Goal: Information Seeking & Learning: Check status

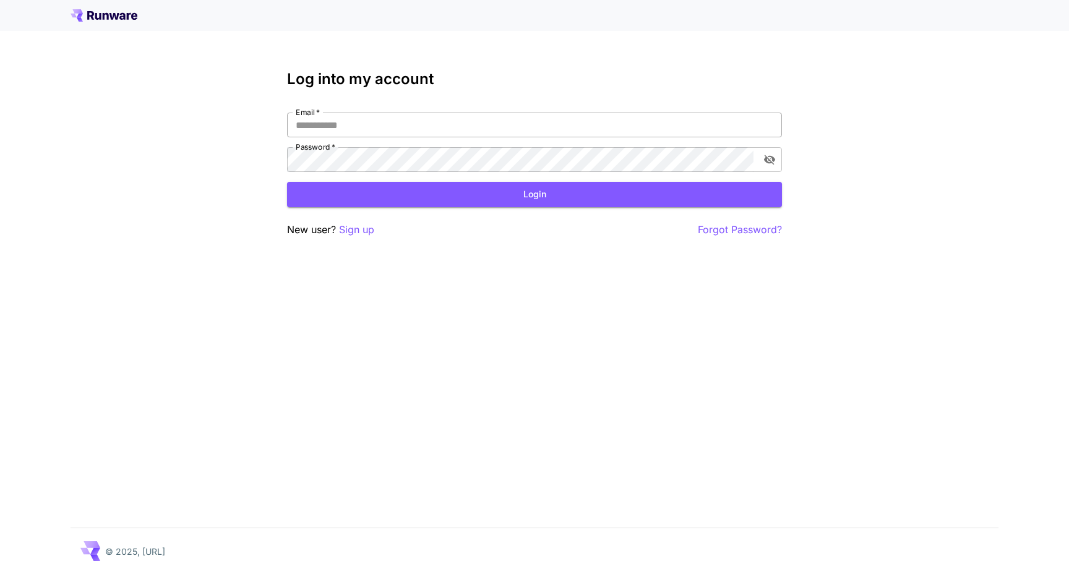
click at [353, 119] on input "Email   *" at bounding box center [534, 125] width 495 height 25
type input "**********"
click at [354, 186] on button "Login" at bounding box center [534, 194] width 495 height 25
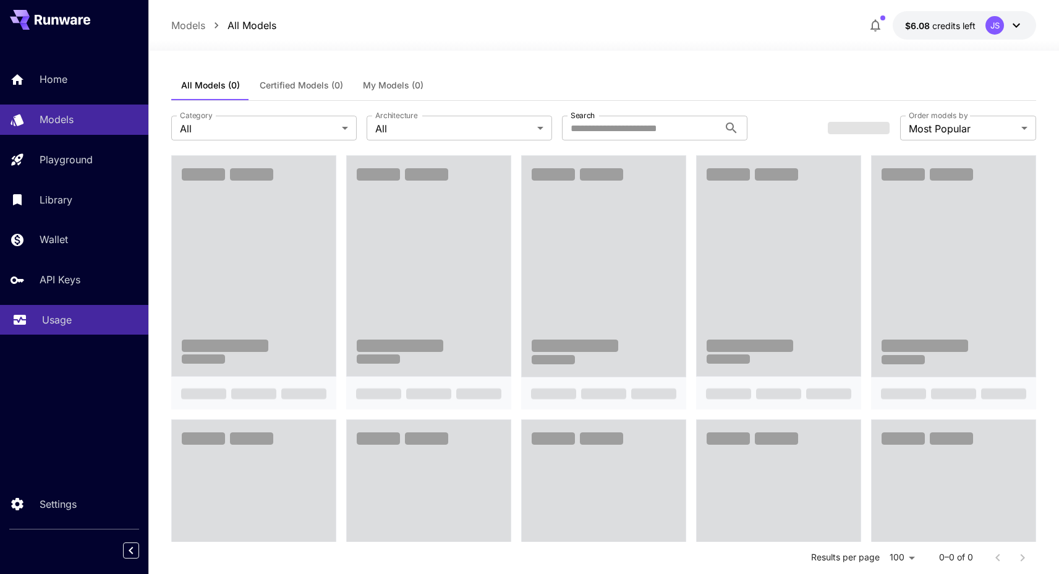
click at [64, 318] on p "Usage" at bounding box center [57, 319] width 30 height 15
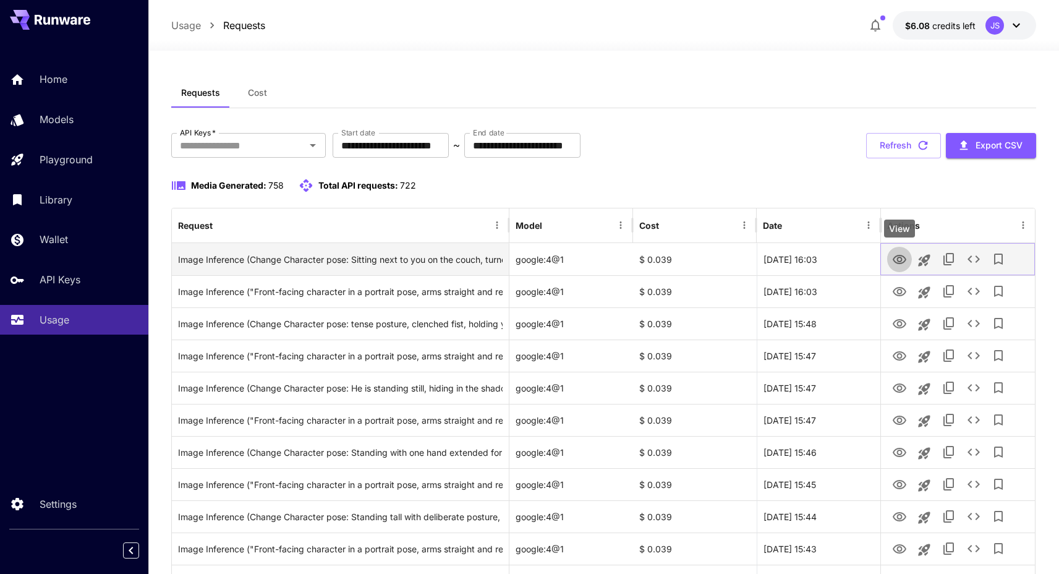
click at [895, 257] on icon "View" at bounding box center [900, 259] width 14 height 9
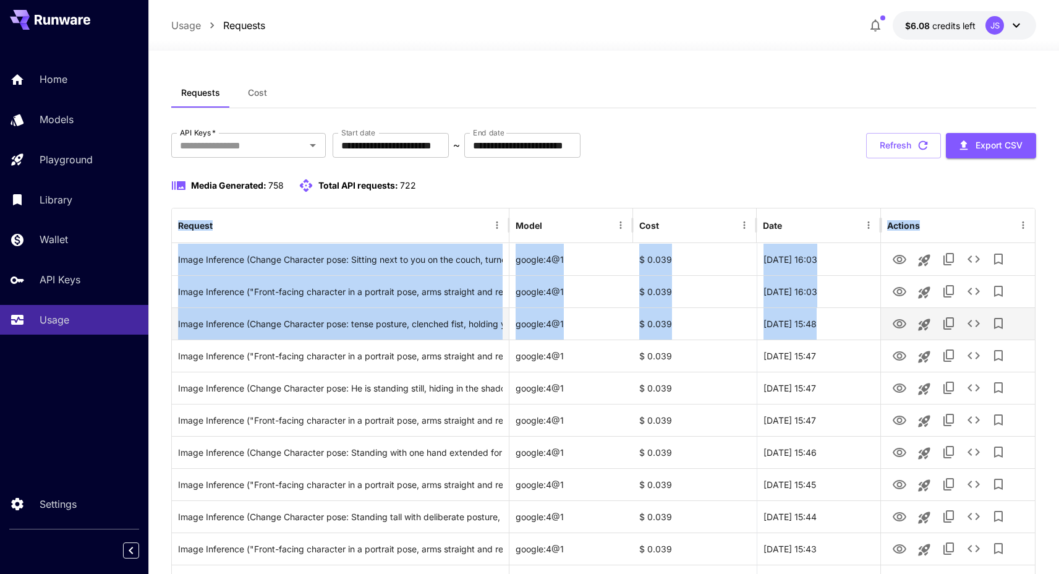
drag, startPoint x: 945, startPoint y: 318, endPoint x: 961, endPoint y: 305, distance: 20.3
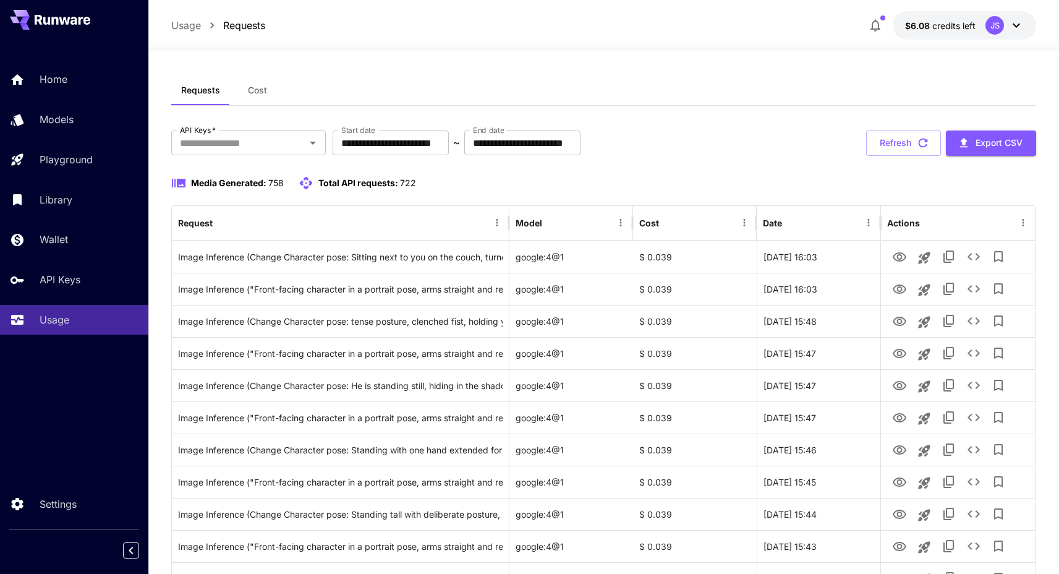
click at [787, 101] on div "Requests Cost" at bounding box center [603, 90] width 865 height 30
click at [78, 492] on link "Settings" at bounding box center [74, 504] width 148 height 30
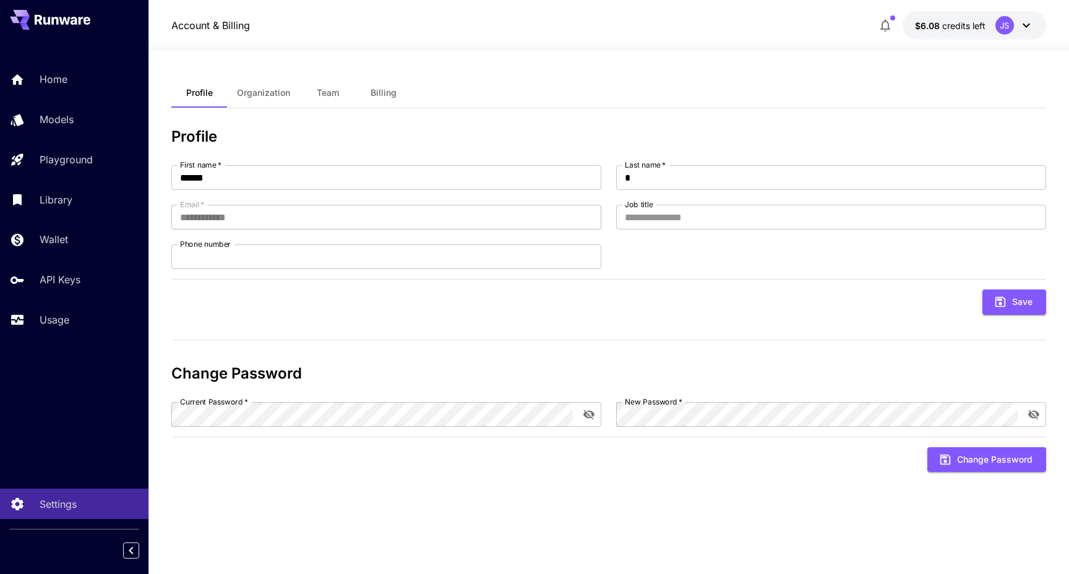
click at [987, 44] on div at bounding box center [608, 43] width 920 height 15
click at [1014, 27] on div "JS" at bounding box center [1014, 25] width 38 height 19
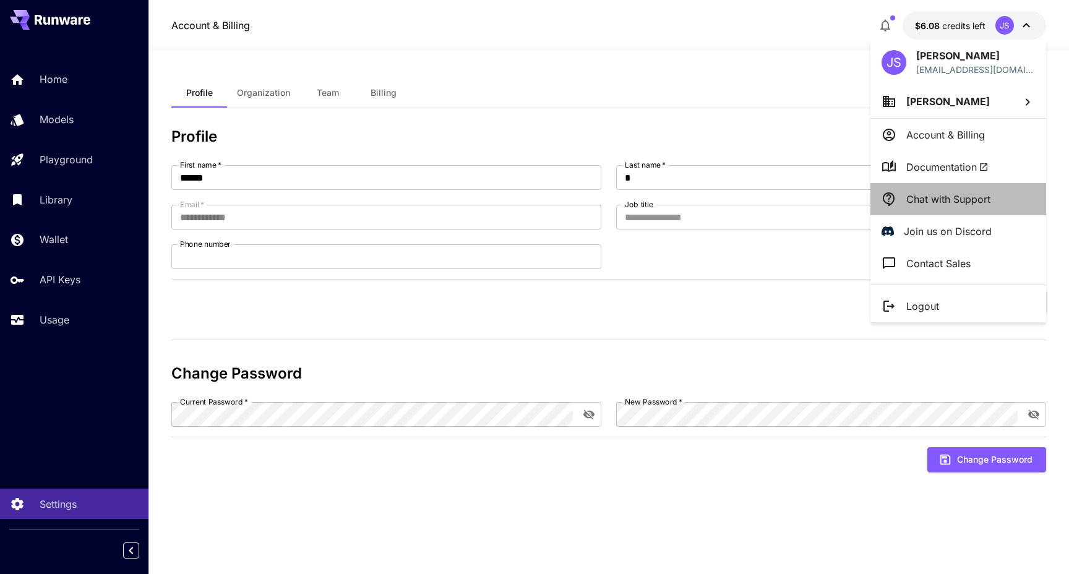
click at [939, 199] on p "Chat with Support" at bounding box center [948, 199] width 84 height 15
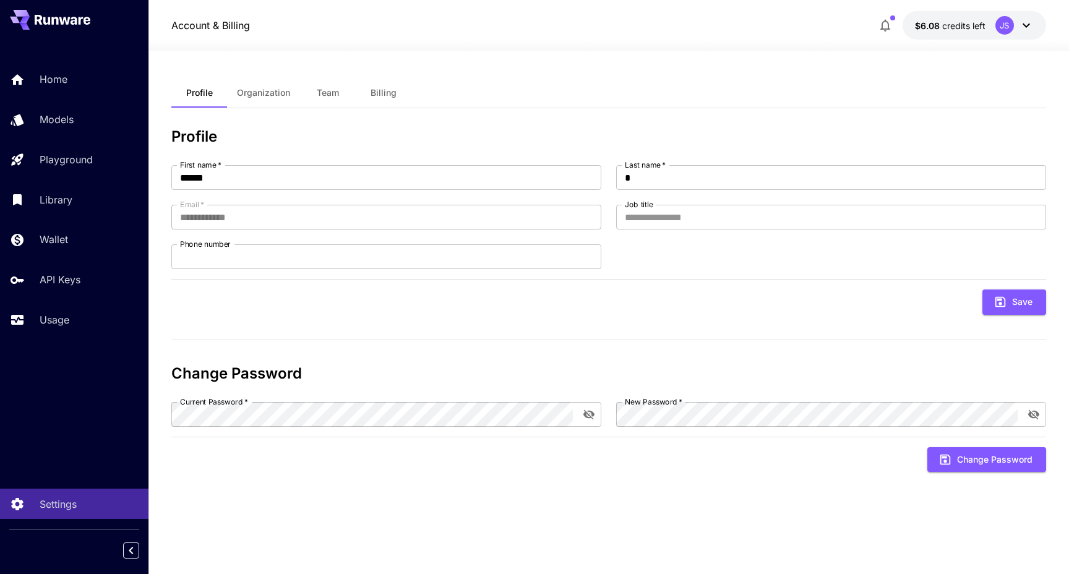
click at [49, 338] on div "Home Models Playground Library Wallet API Keys Usage" at bounding box center [74, 200] width 148 height 320
click at [53, 325] on p "Usage" at bounding box center [57, 319] width 30 height 15
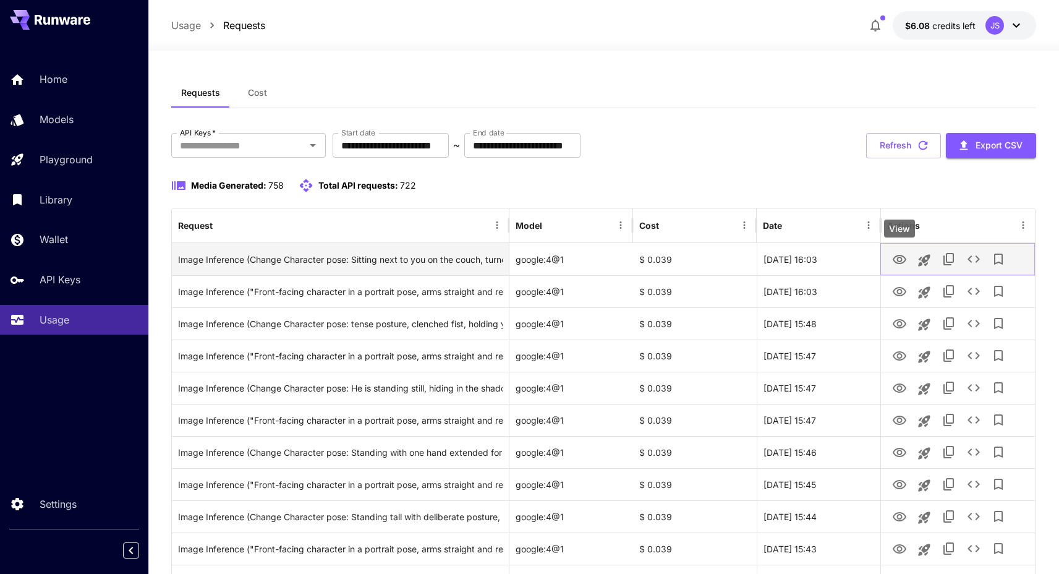
click at [900, 258] on icon "View" at bounding box center [899, 259] width 15 height 15
